Goal: Information Seeking & Learning: Understand process/instructions

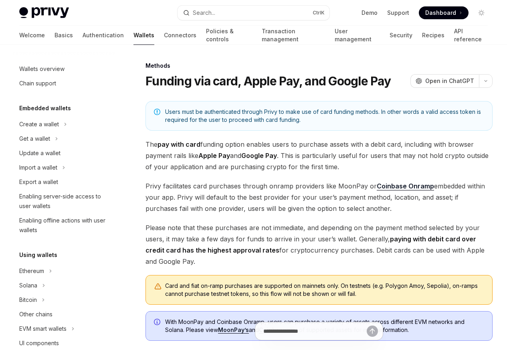
scroll to position [235, 0]
